Goal: Obtain resource: Download file/media

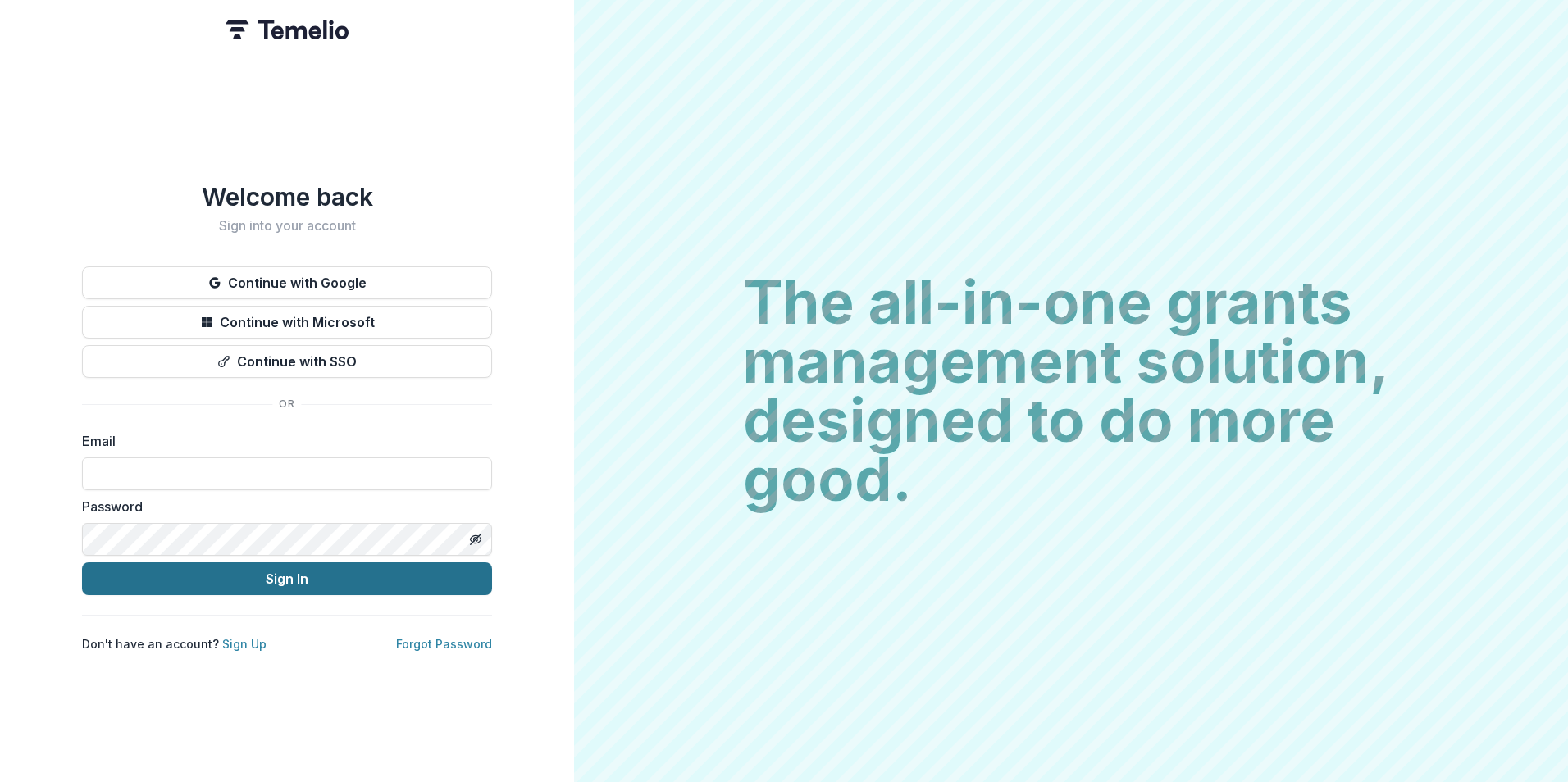
type input "**********"
click at [301, 562] on button "Sign In" at bounding box center [286, 578] width 410 height 32
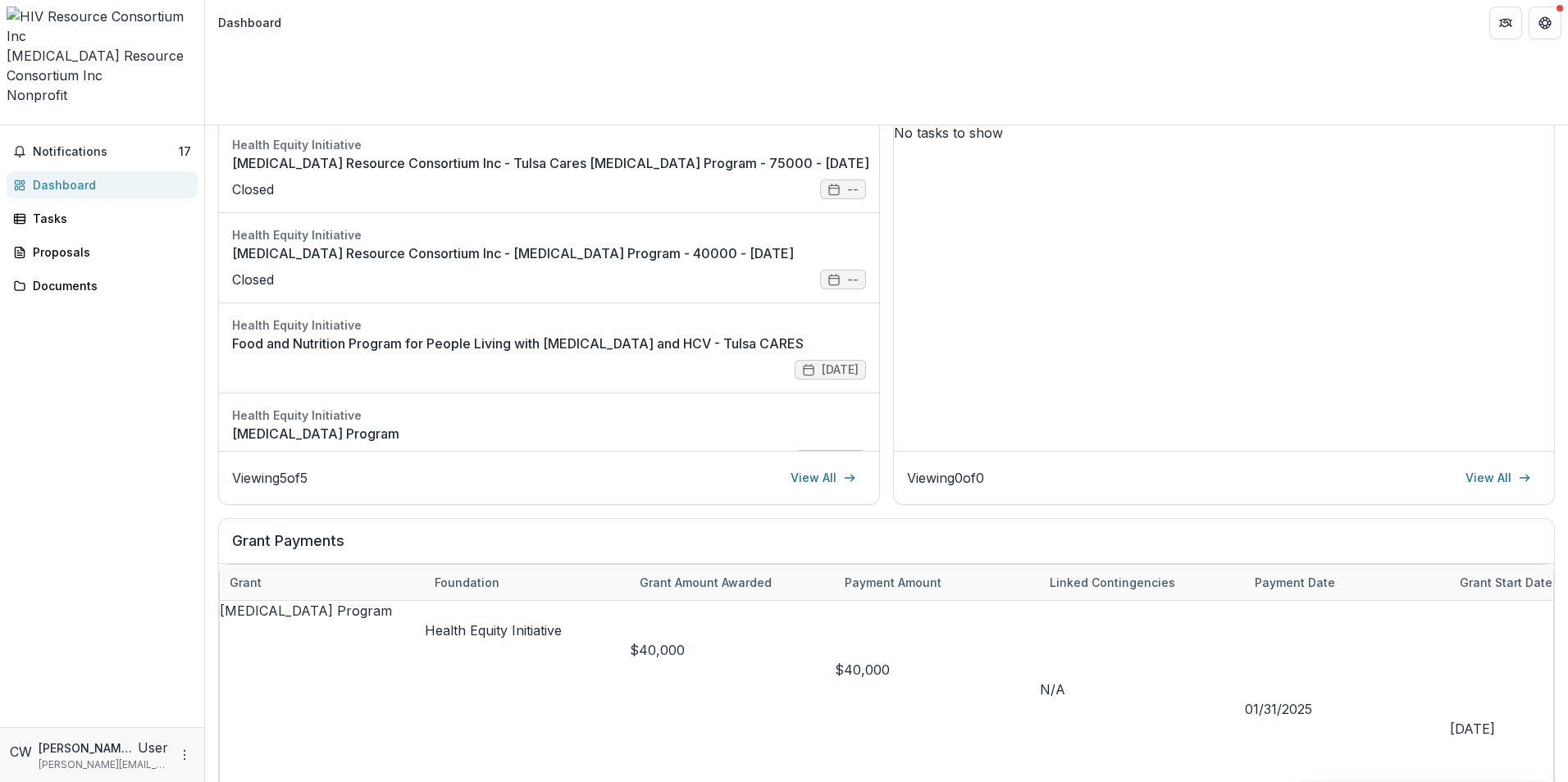
scroll to position [260, 0]
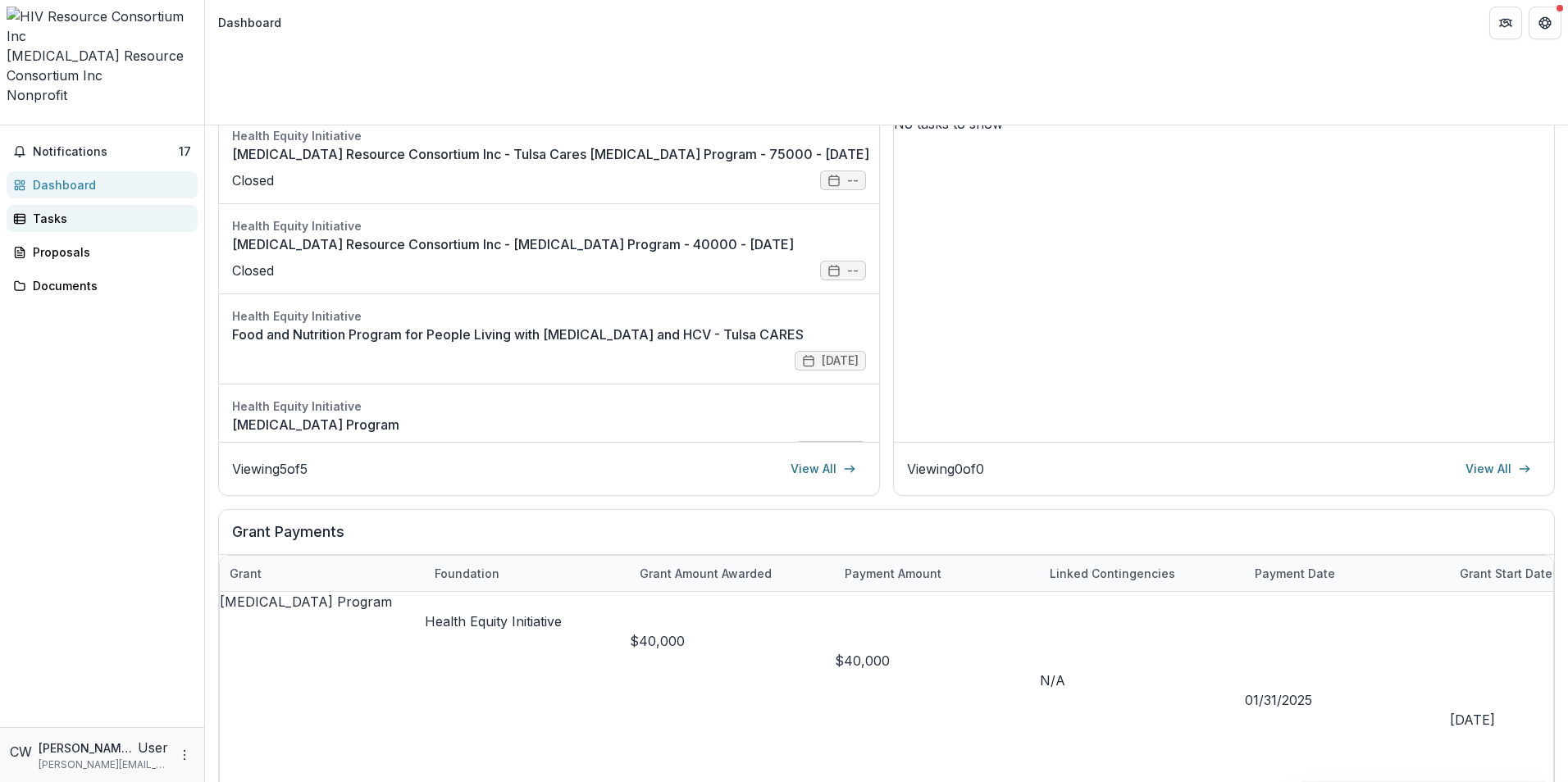
click at [99, 210] on div "Tasks" at bounding box center [108, 219] width 151 height 18
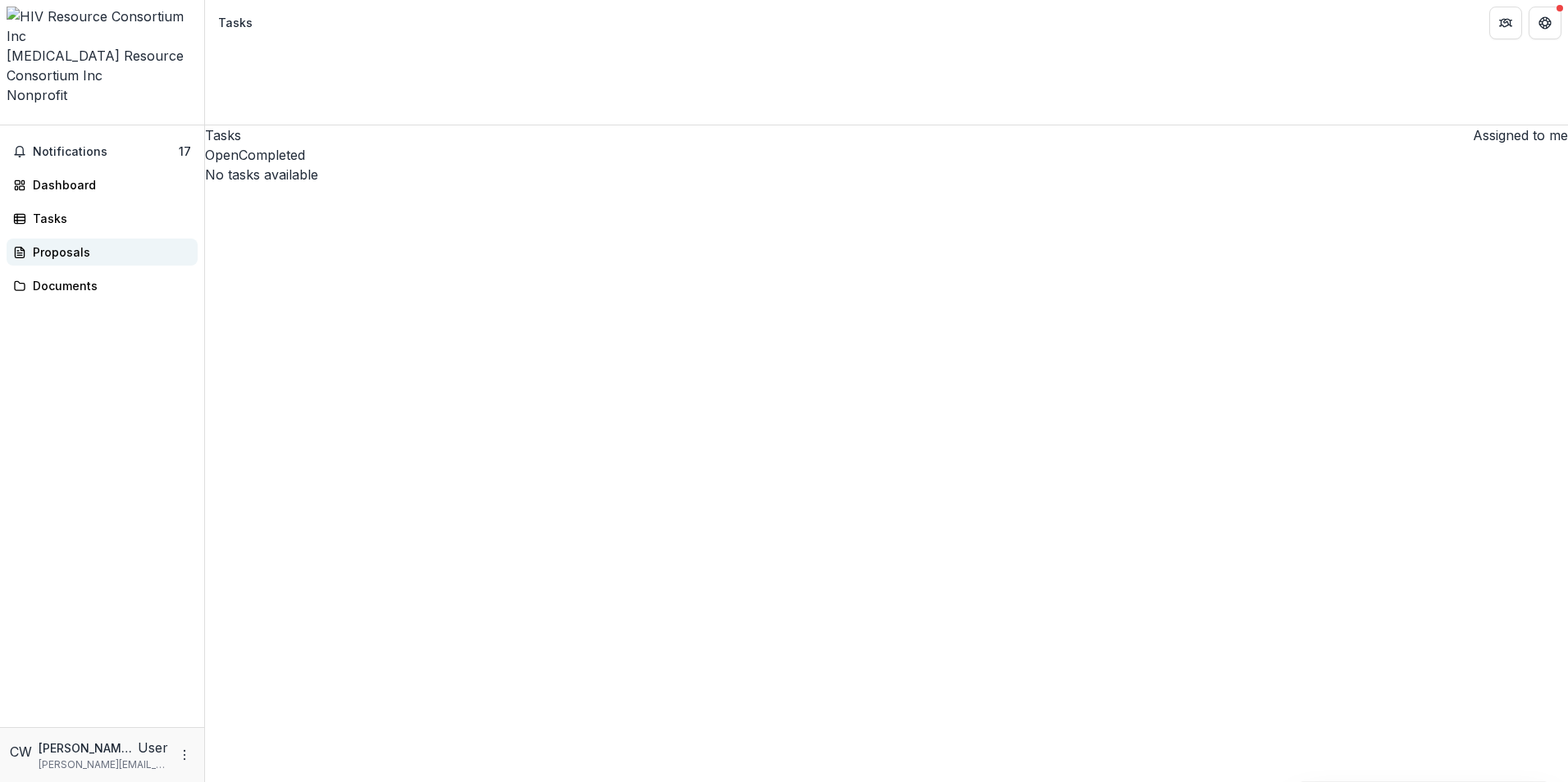
click at [32, 244] on div "Proposals" at bounding box center [108, 252] width 151 height 18
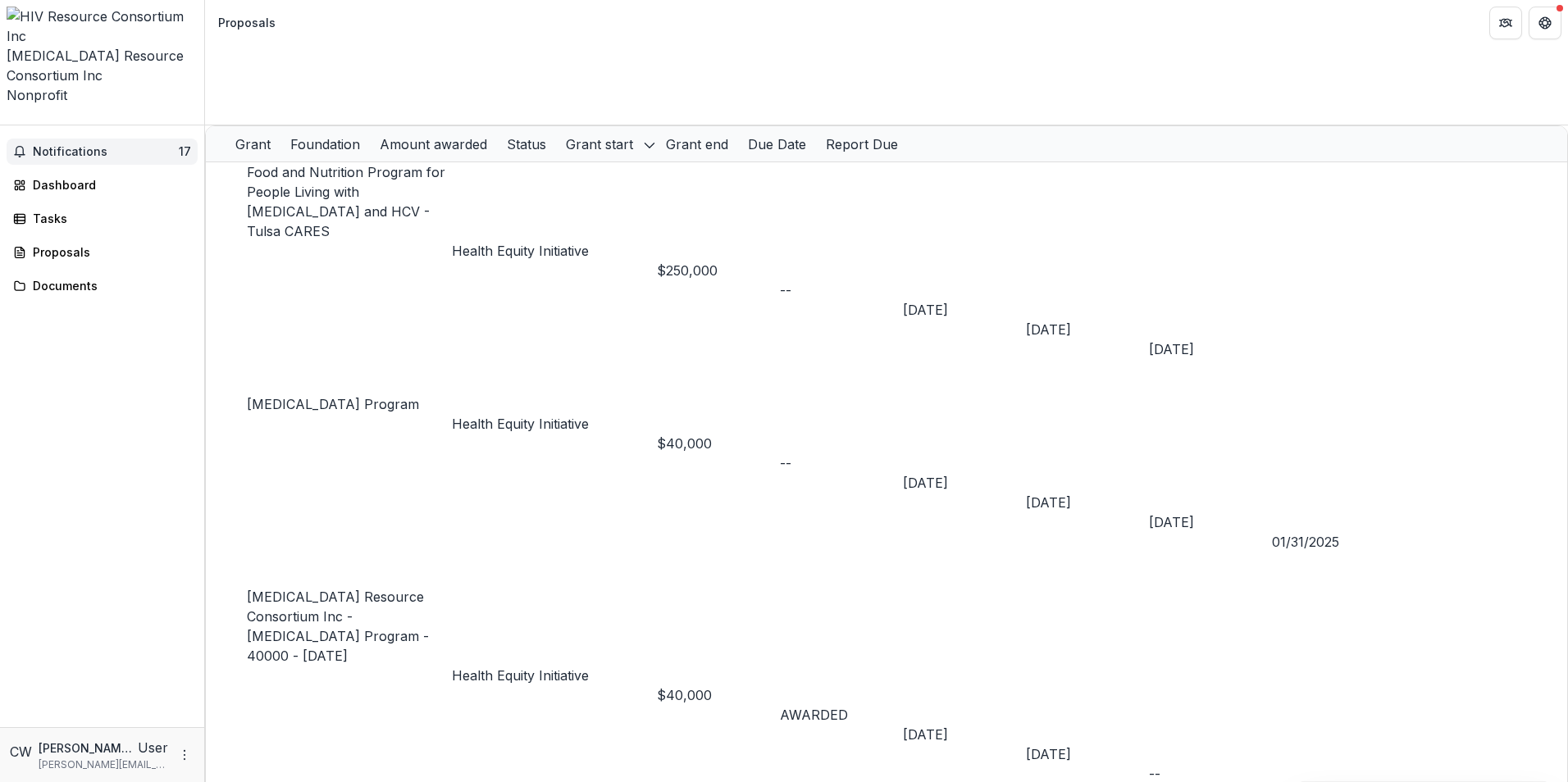
click at [72, 145] on span "Notifications" at bounding box center [105, 152] width 146 height 14
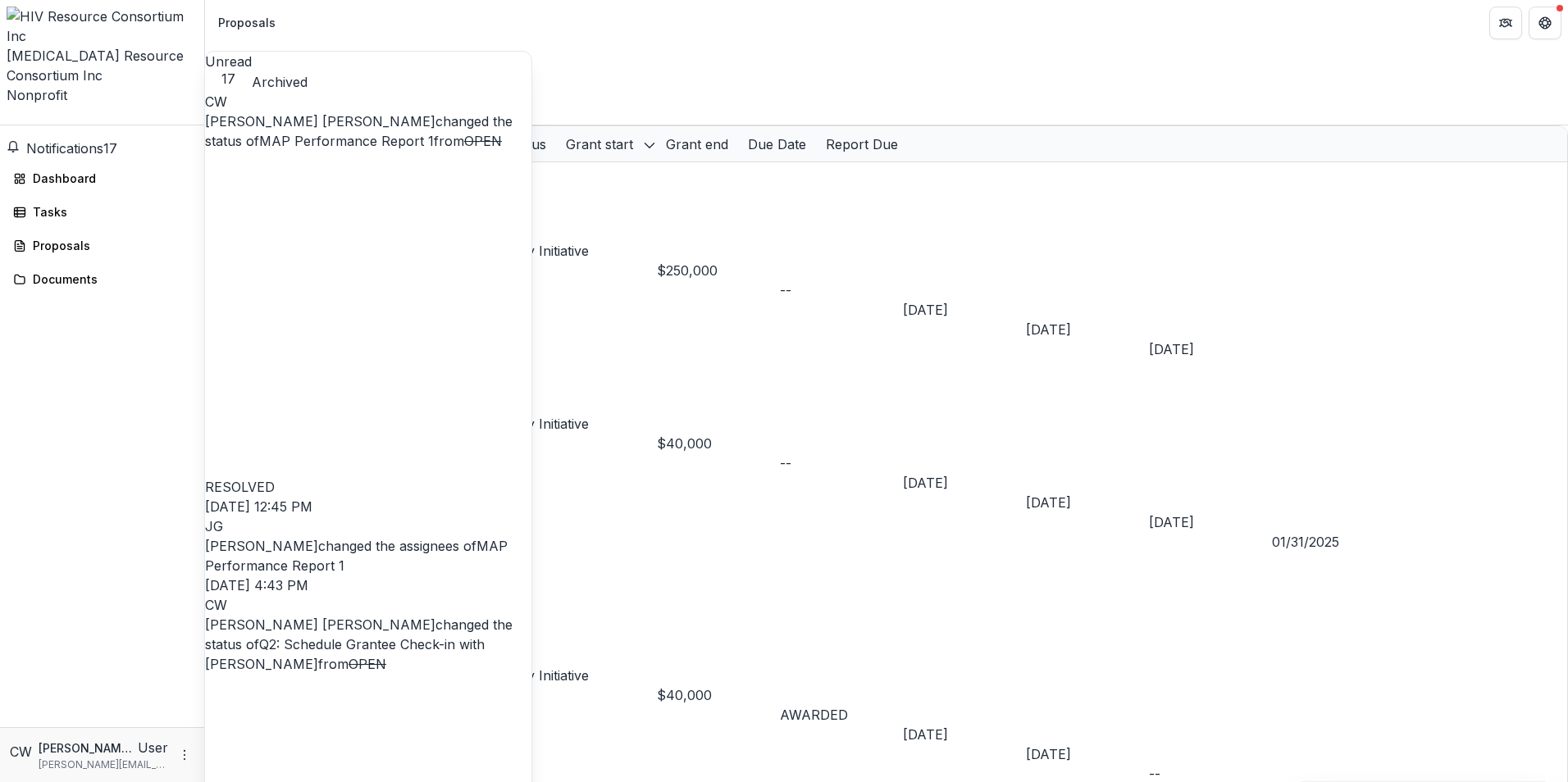
click at [405, 141] on link "MAP Performance Report 1" at bounding box center [347, 140] width 175 height 17
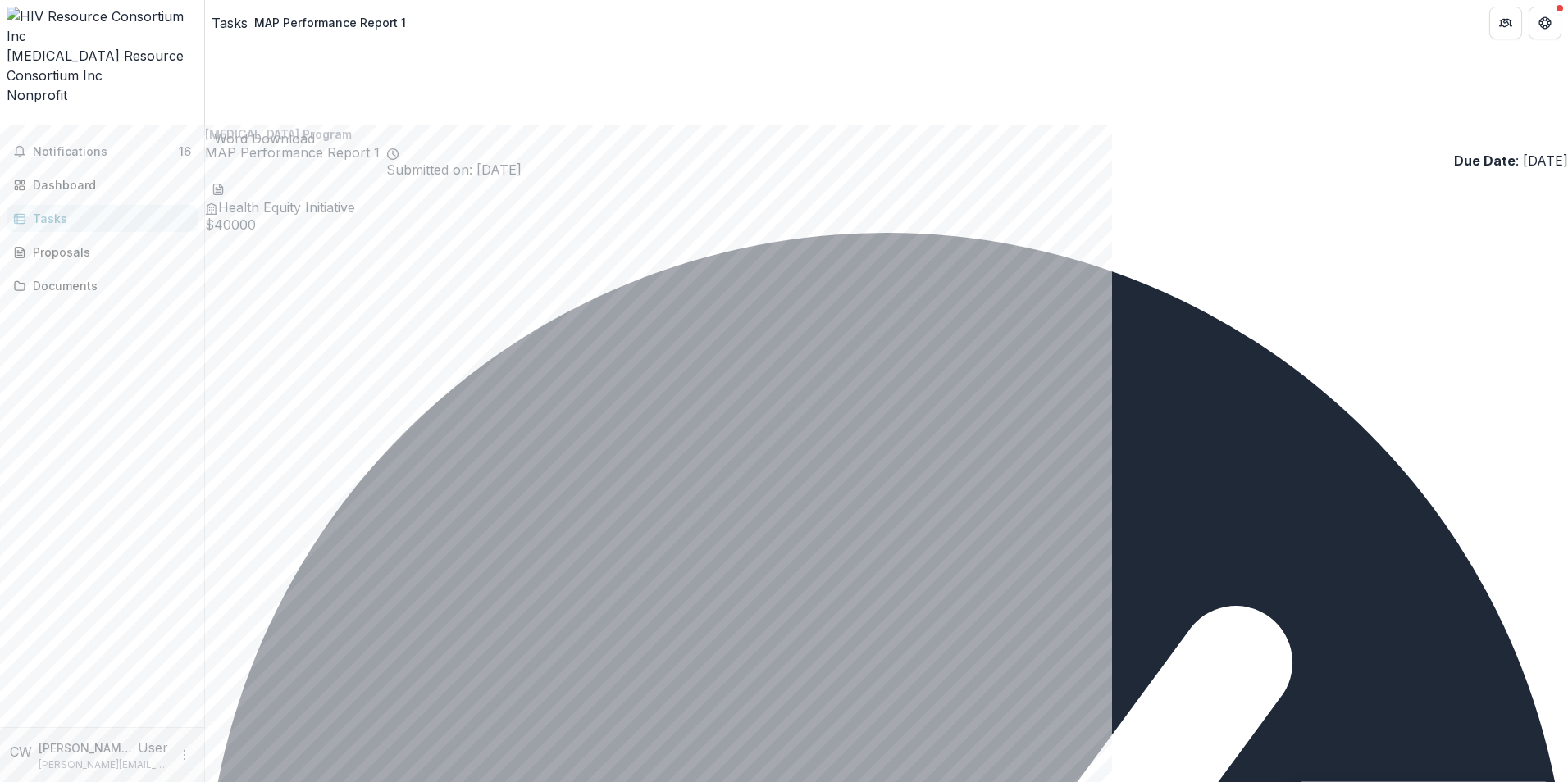
click at [220, 190] on line "download-word-button" at bounding box center [217, 190] width 5 height 0
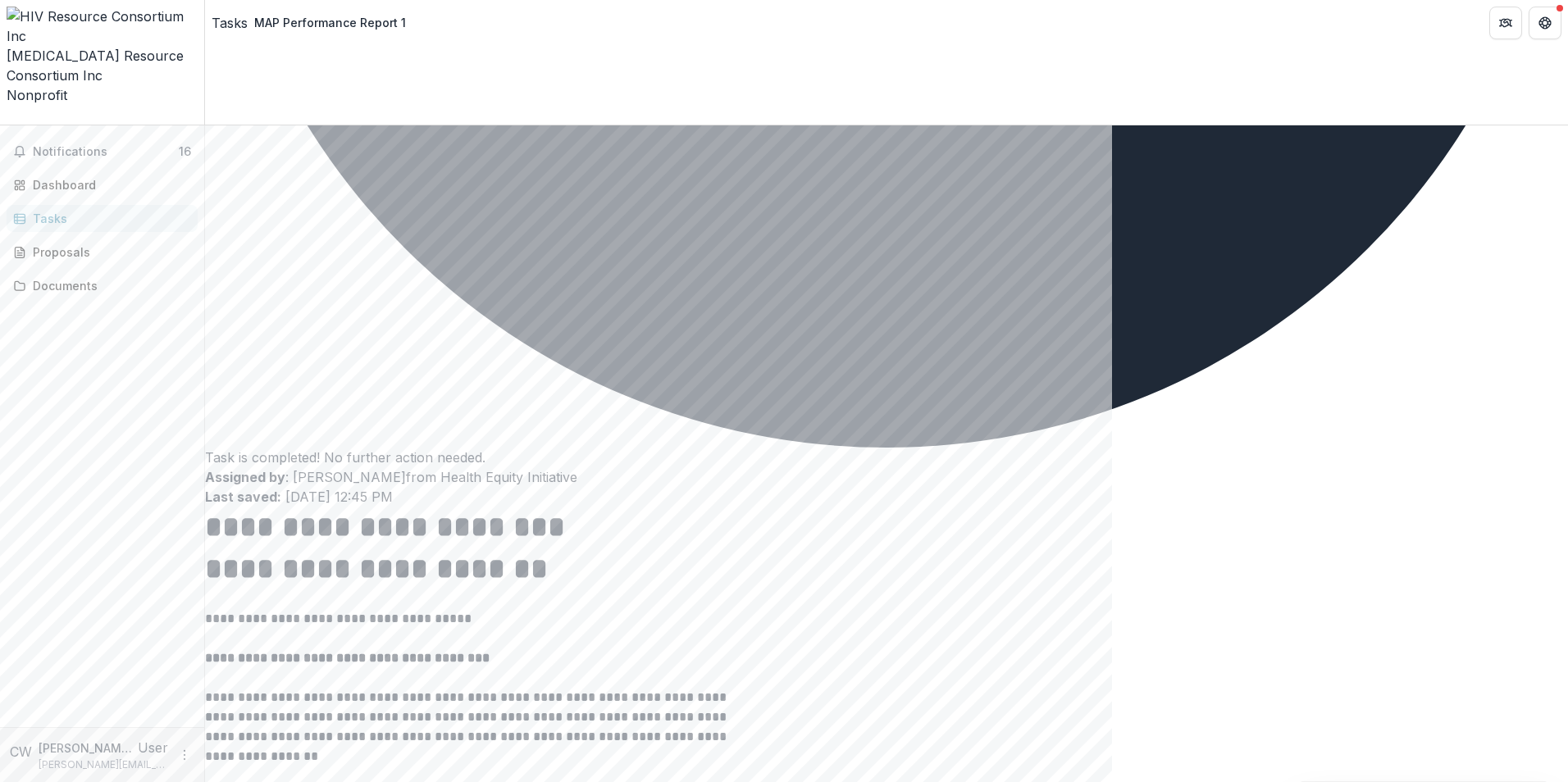
scroll to position [0, 159]
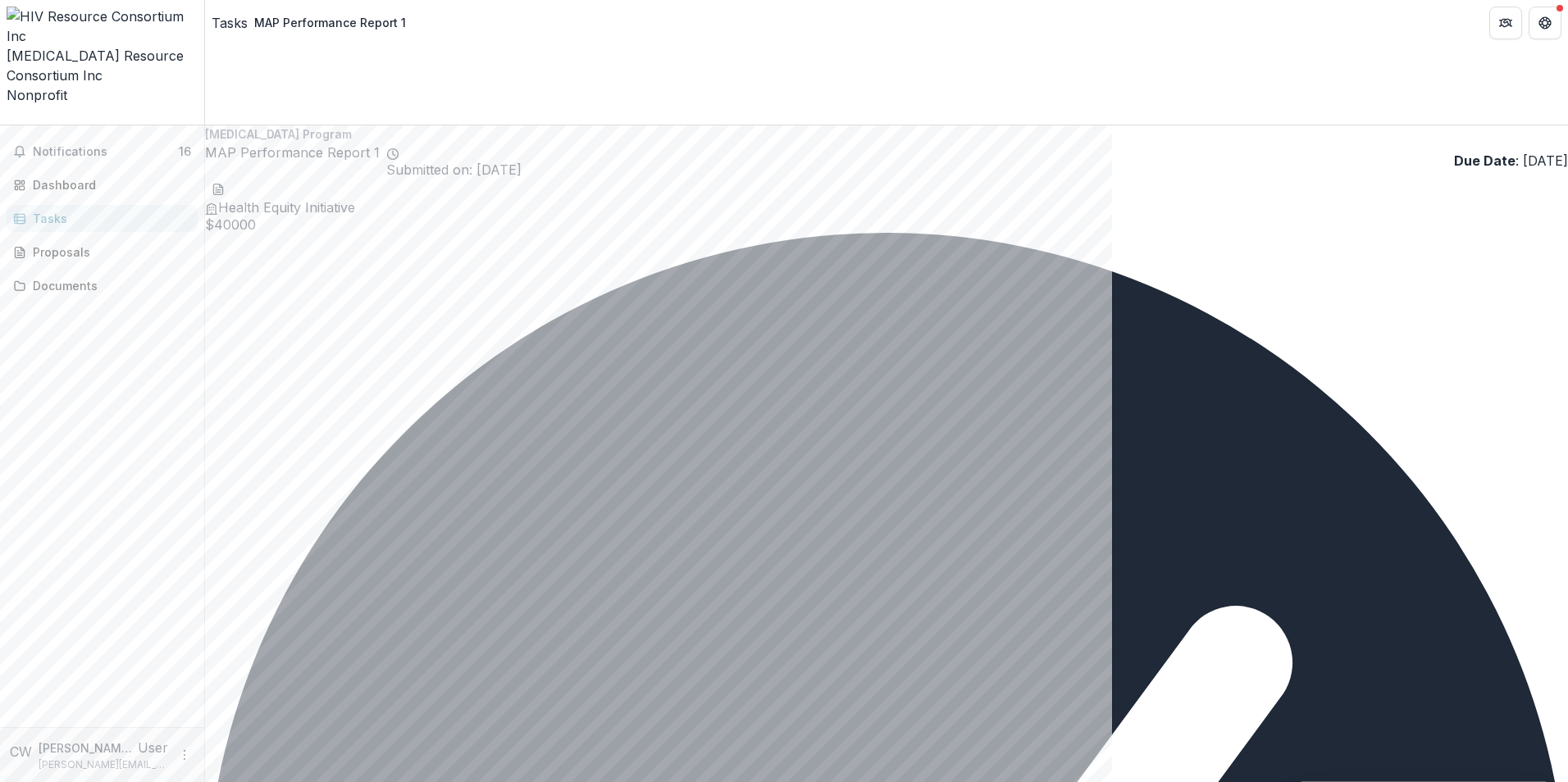
drag, startPoint x: 1231, startPoint y: 574, endPoint x: 1211, endPoint y: 572, distance: 20.1
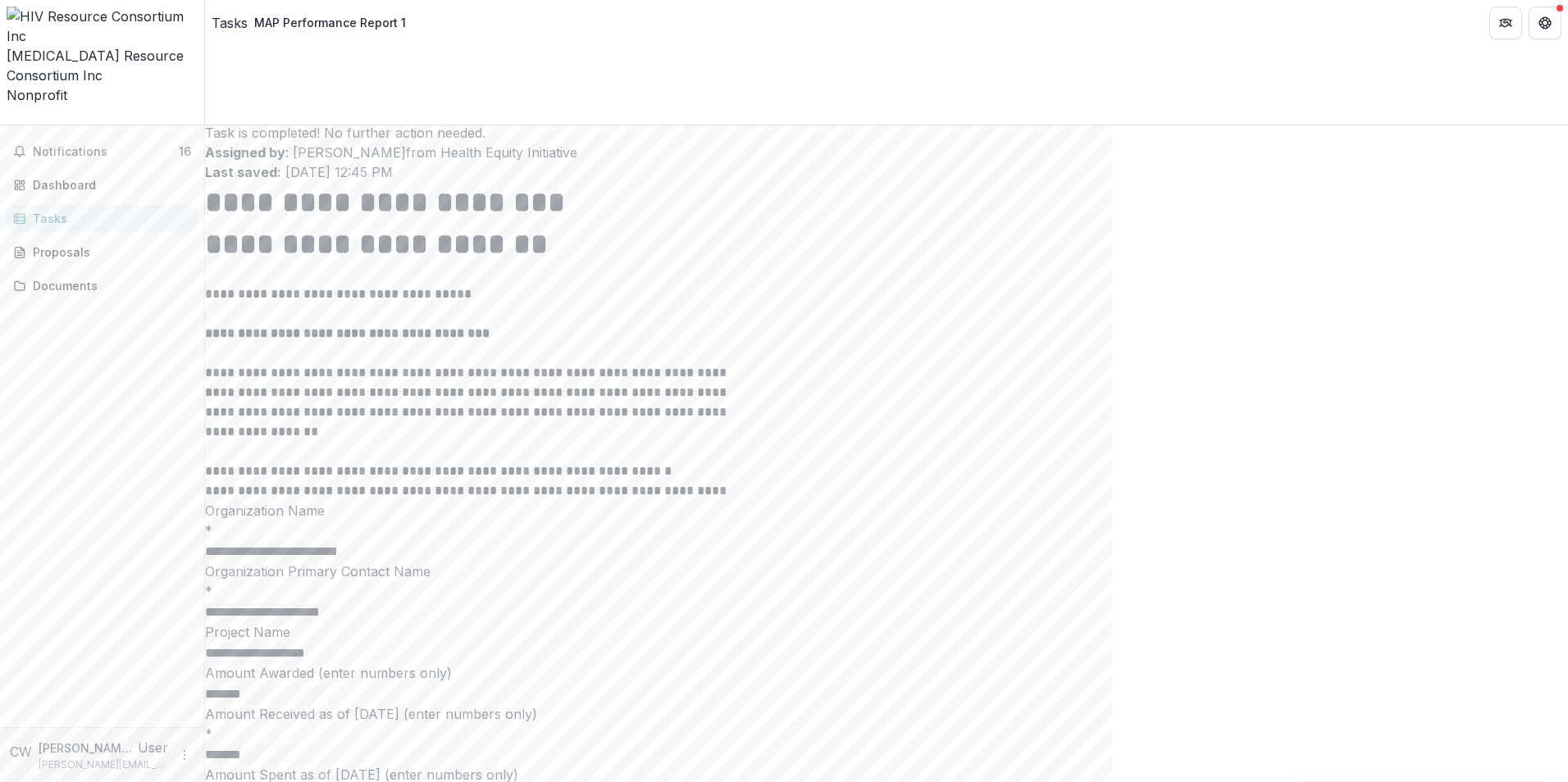
scroll to position [1499, 0]
